Goal: Navigation & Orientation: Understand site structure

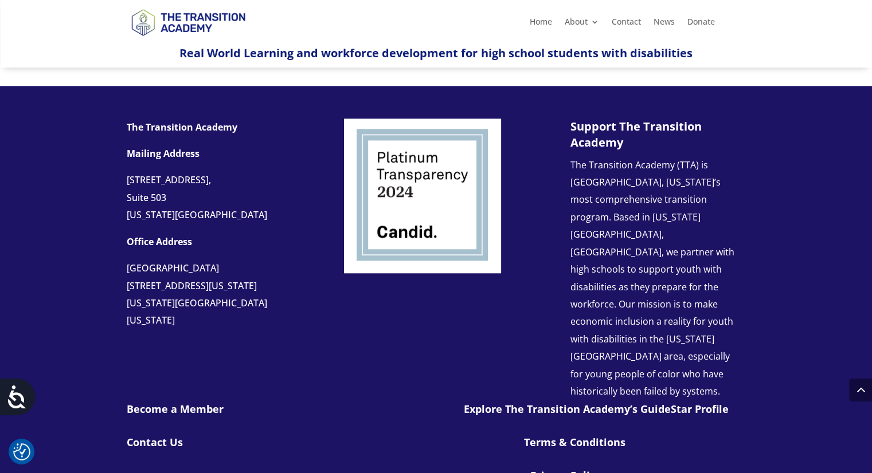
scroll to position [1035, 0]
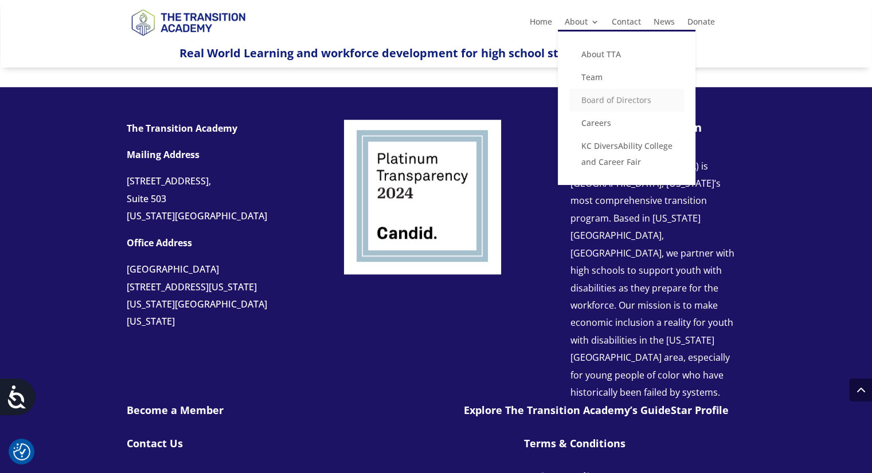
click at [601, 104] on link "Board of Directors" at bounding box center [626, 100] width 115 height 23
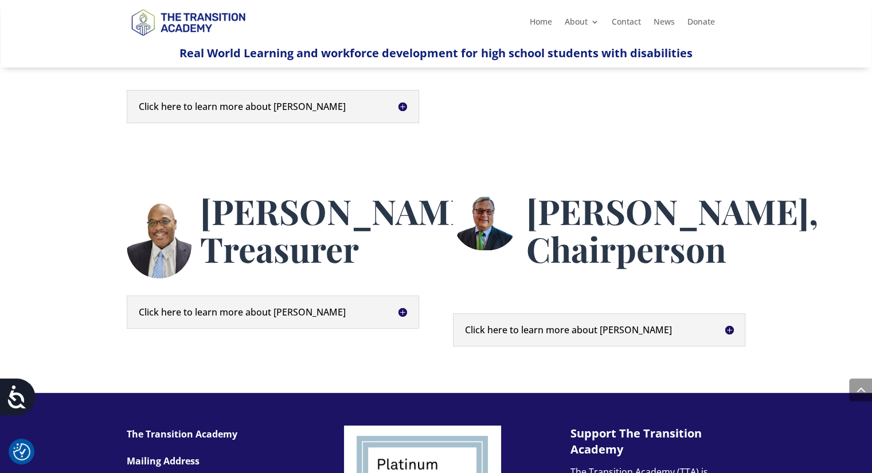
scroll to position [523, 0]
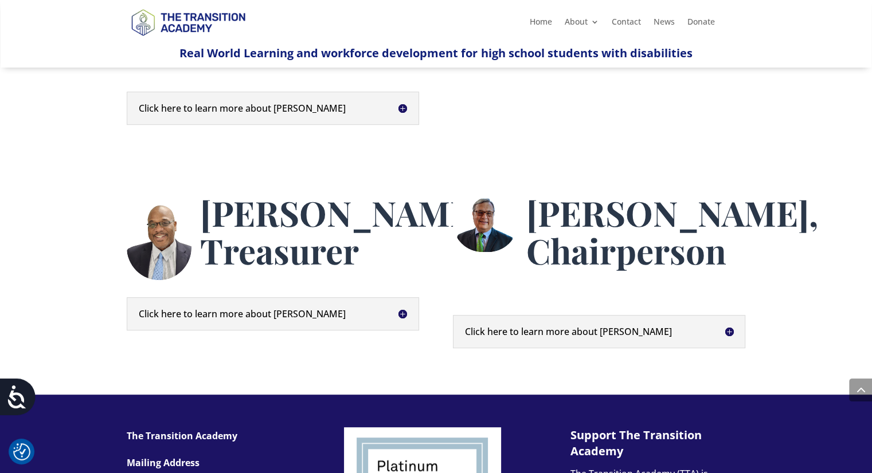
click at [273, 319] on h5 "Click here to learn more about Kent" at bounding box center [273, 314] width 268 height 9
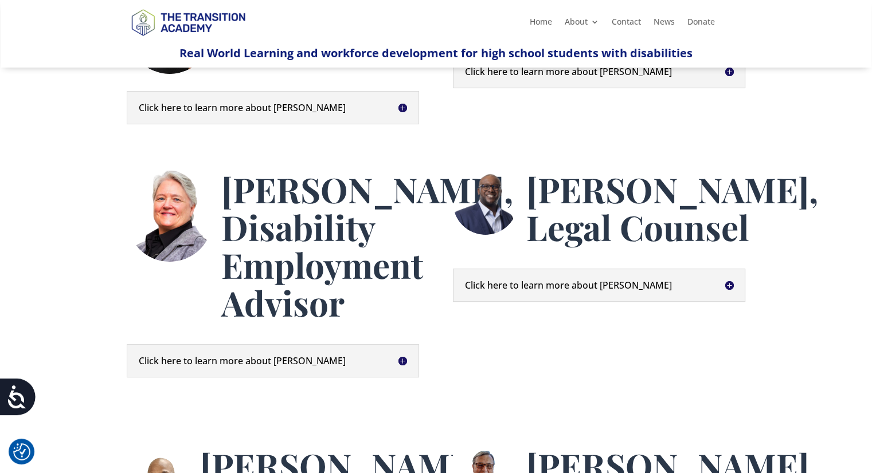
scroll to position [0, 0]
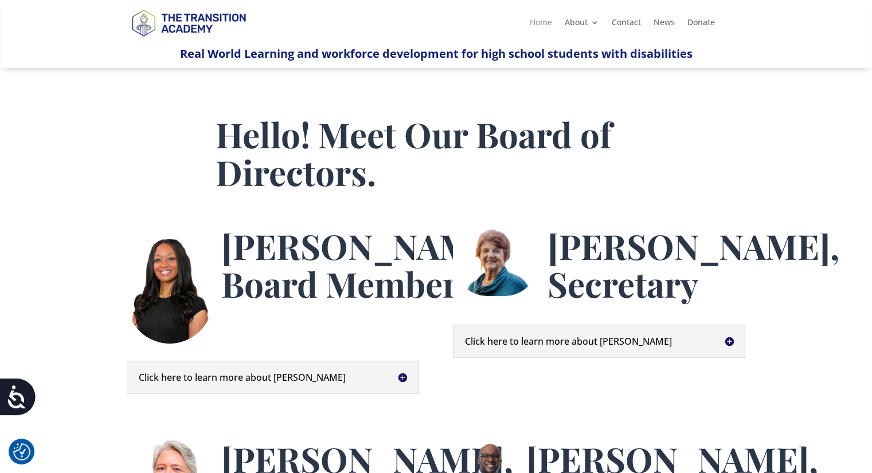
click at [544, 21] on link "Home" at bounding box center [541, 24] width 22 height 13
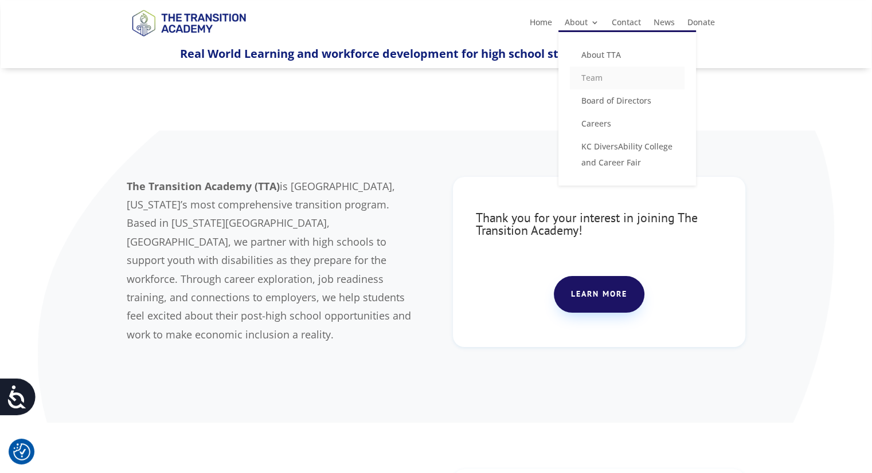
click at [594, 74] on link "Team" at bounding box center [627, 77] width 115 height 23
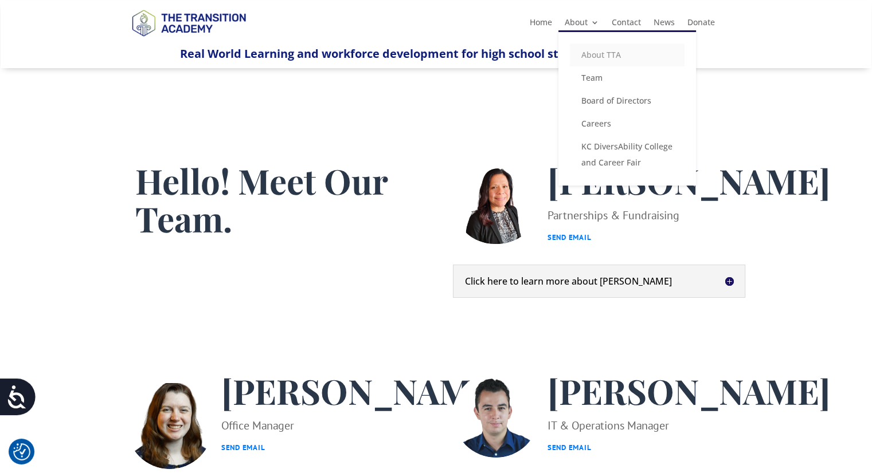
click at [604, 53] on link "About TTA" at bounding box center [627, 55] width 115 height 23
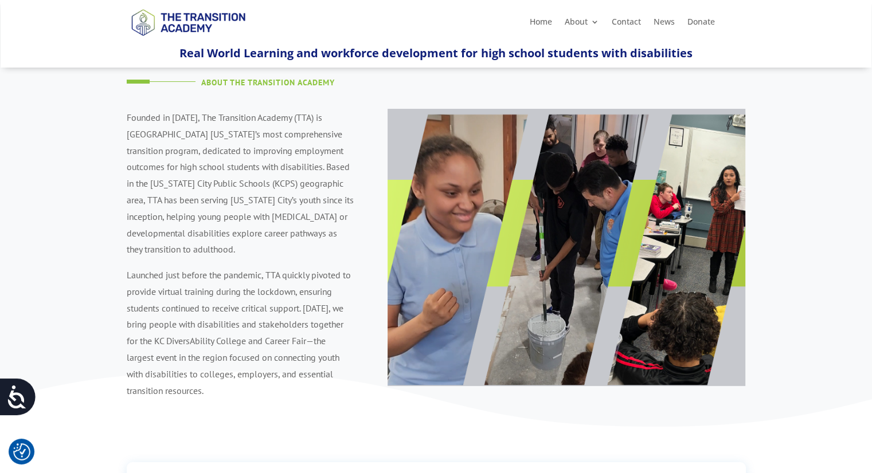
scroll to position [66, 0]
